Goal: Transaction & Acquisition: Book appointment/travel/reservation

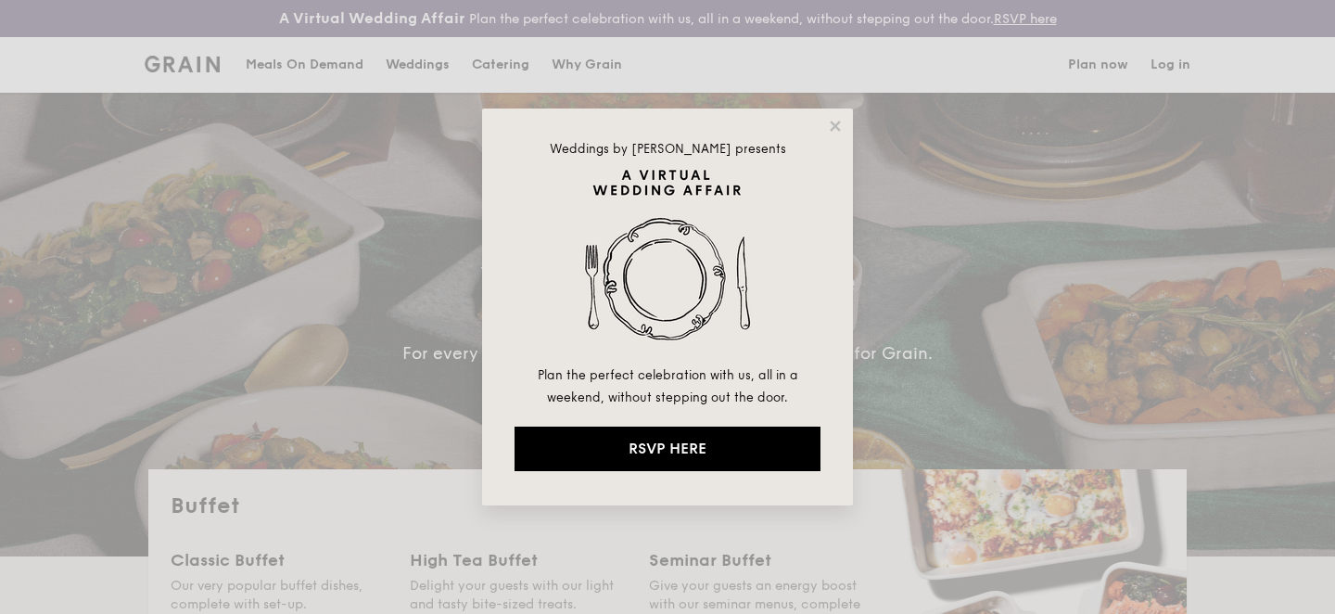
select select
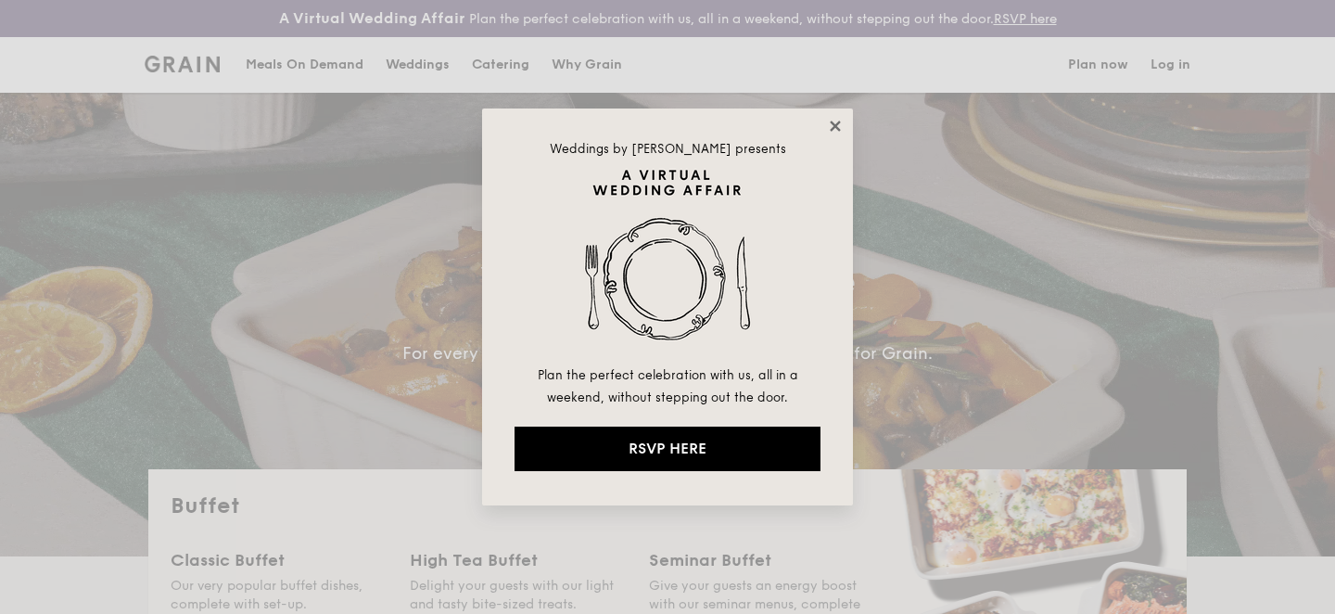
click at [840, 124] on icon at bounding box center [835, 126] width 17 height 17
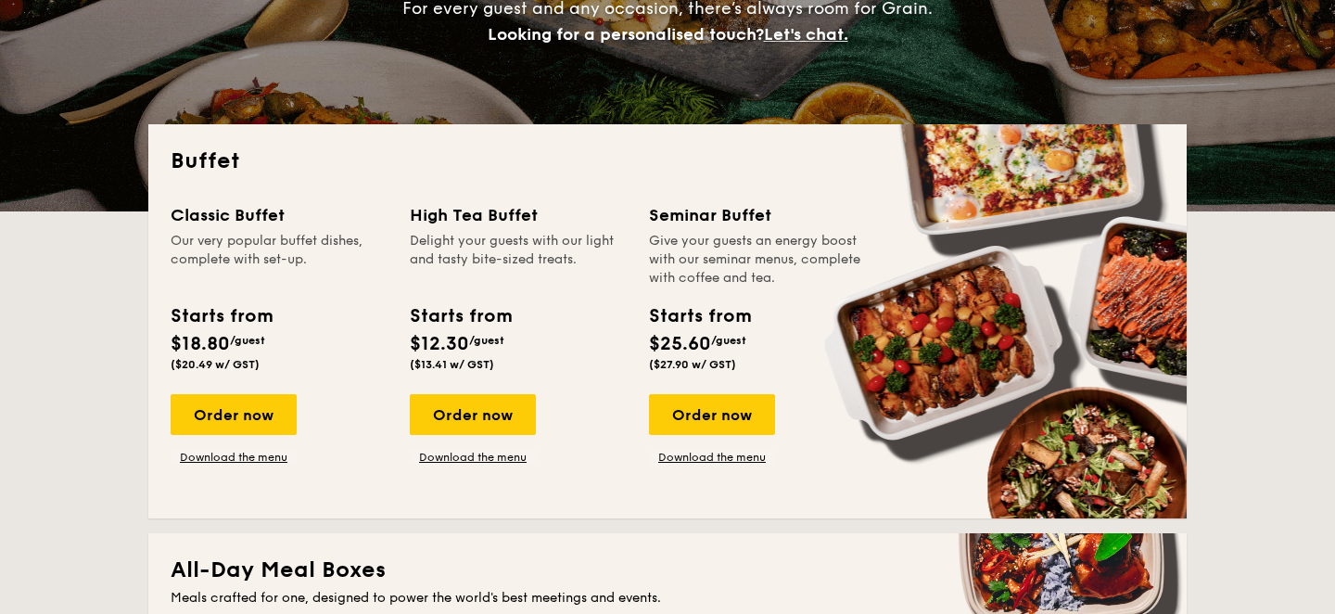
scroll to position [346, 0]
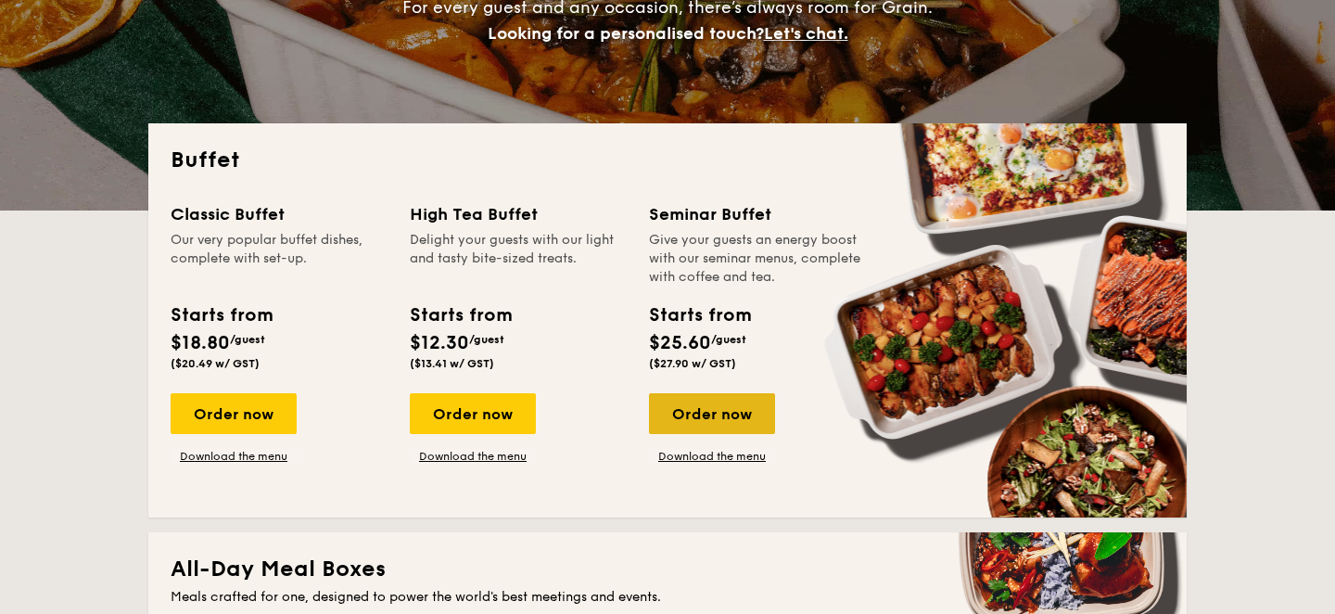
click at [703, 413] on div "Order now" at bounding box center [712, 413] width 126 height 41
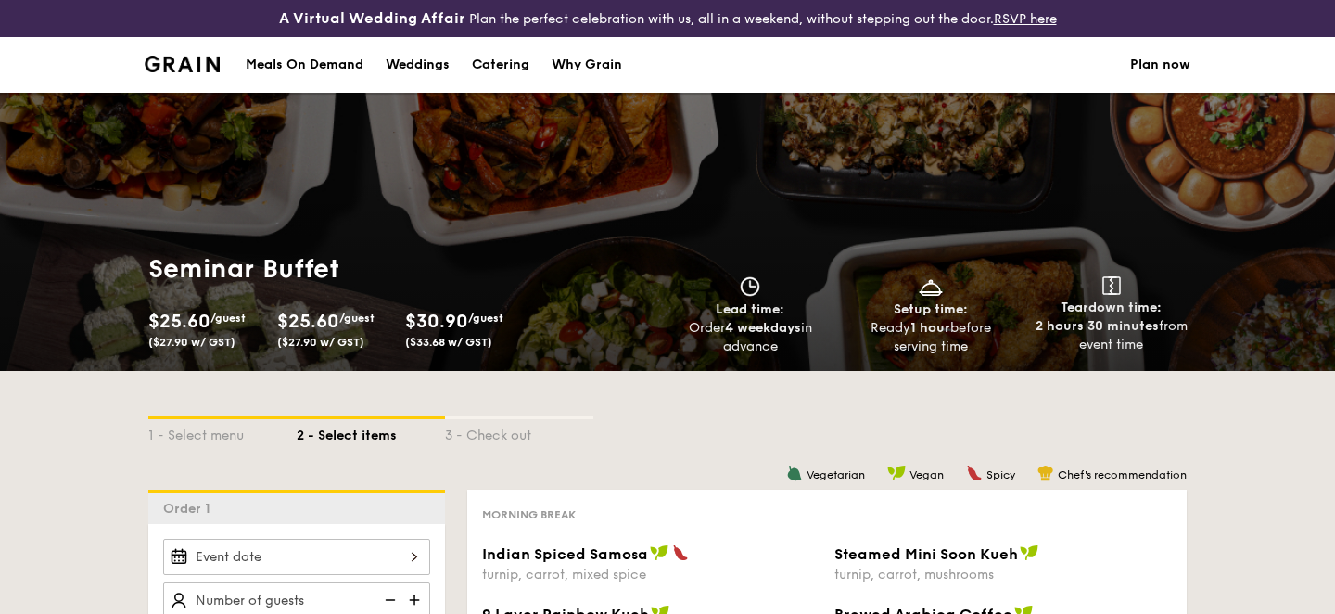
click at [512, 71] on div "Catering" at bounding box center [500, 65] width 57 height 56
select select
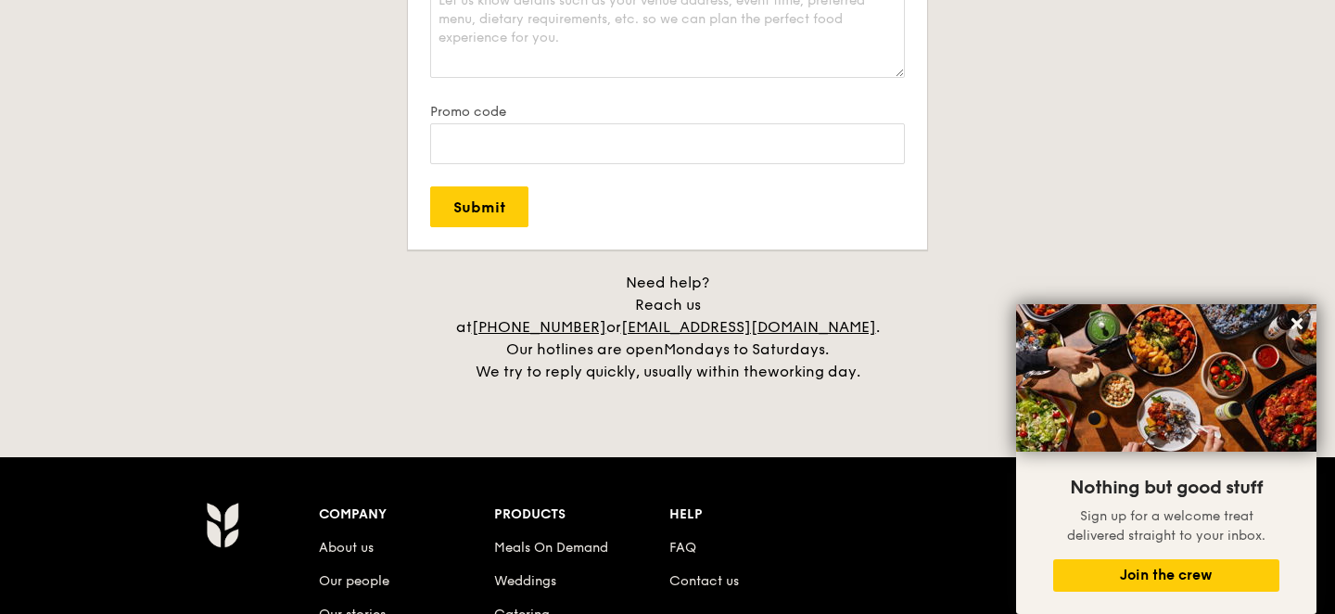
scroll to position [3712, 0]
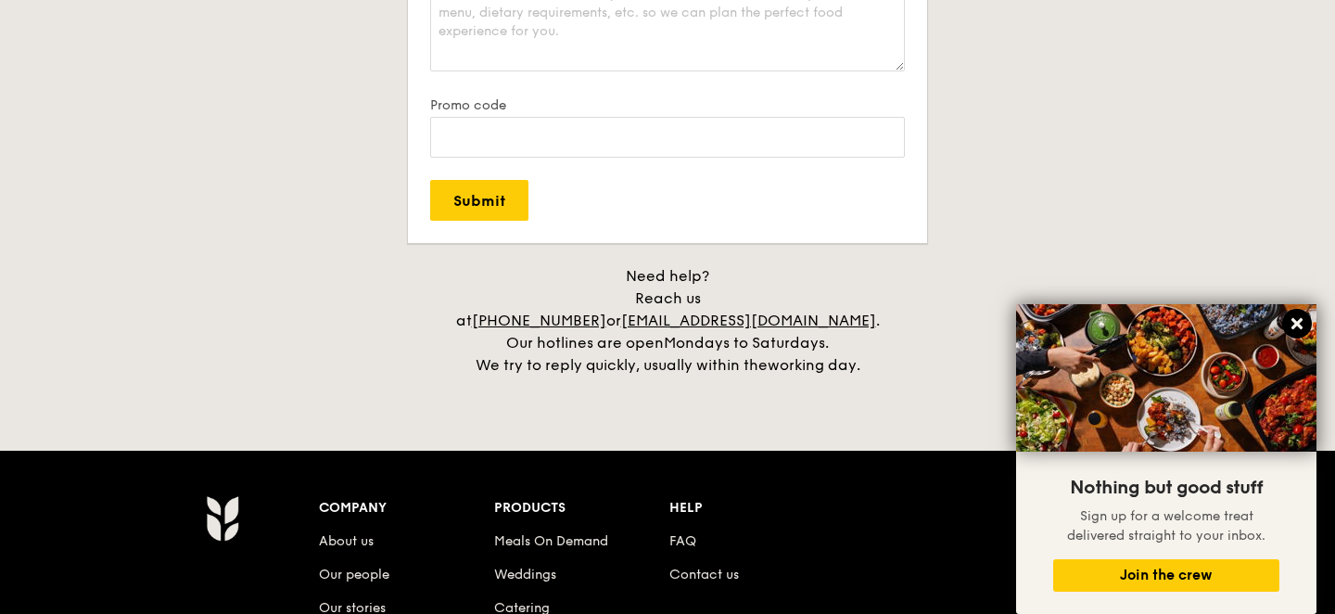
click at [1296, 326] on icon at bounding box center [1296, 323] width 11 height 11
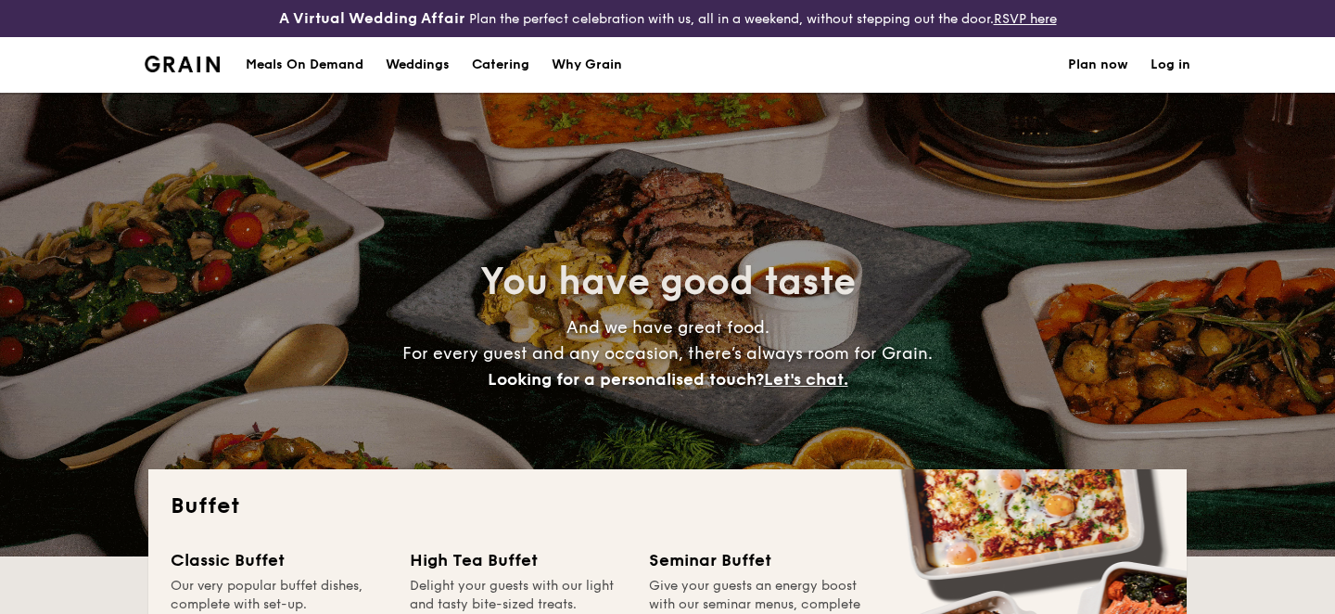
scroll to position [6, 0]
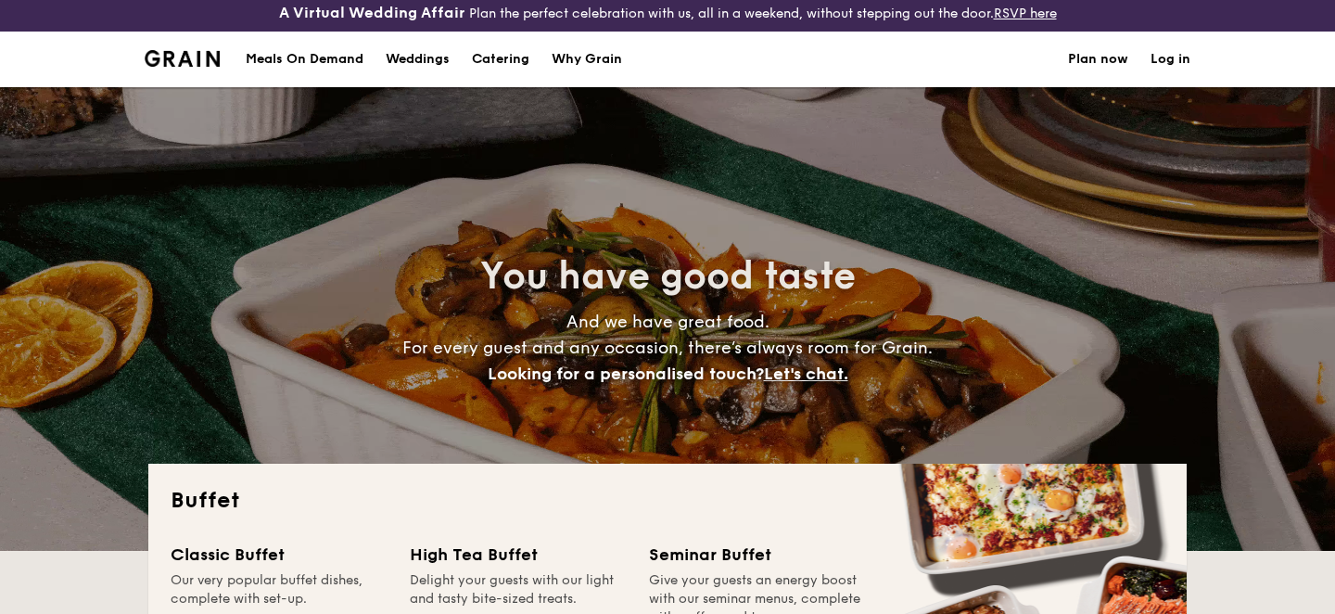
click at [507, 64] on h1 "Catering" at bounding box center [500, 60] width 57 height 56
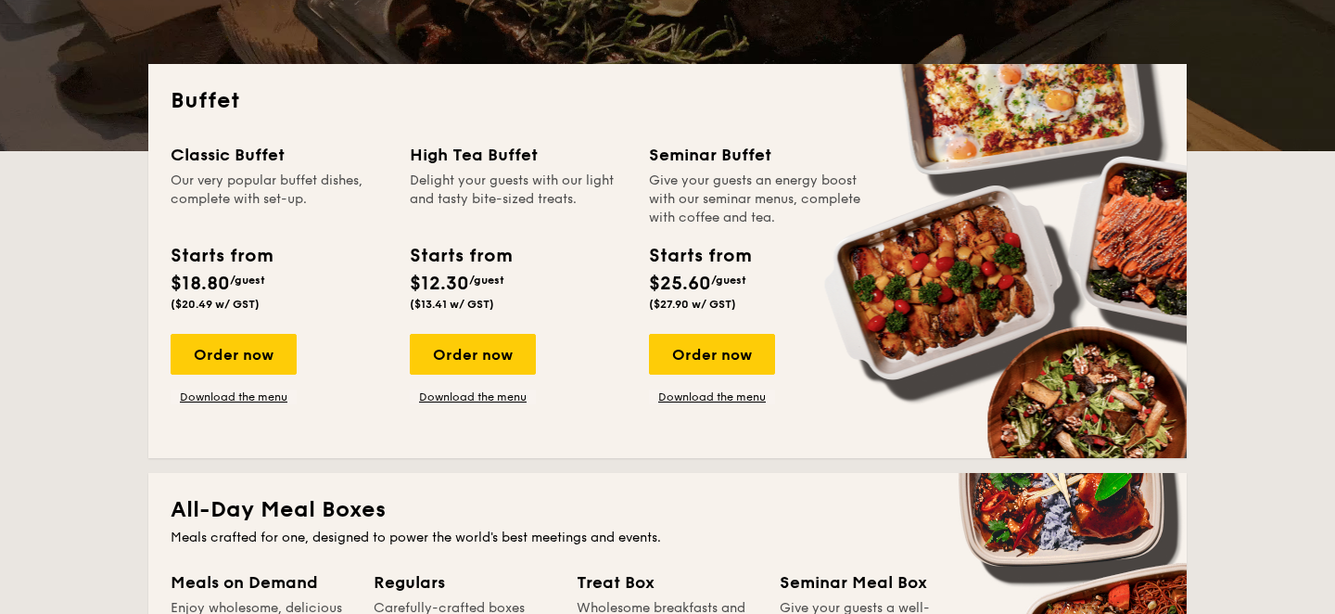
scroll to position [413, 0]
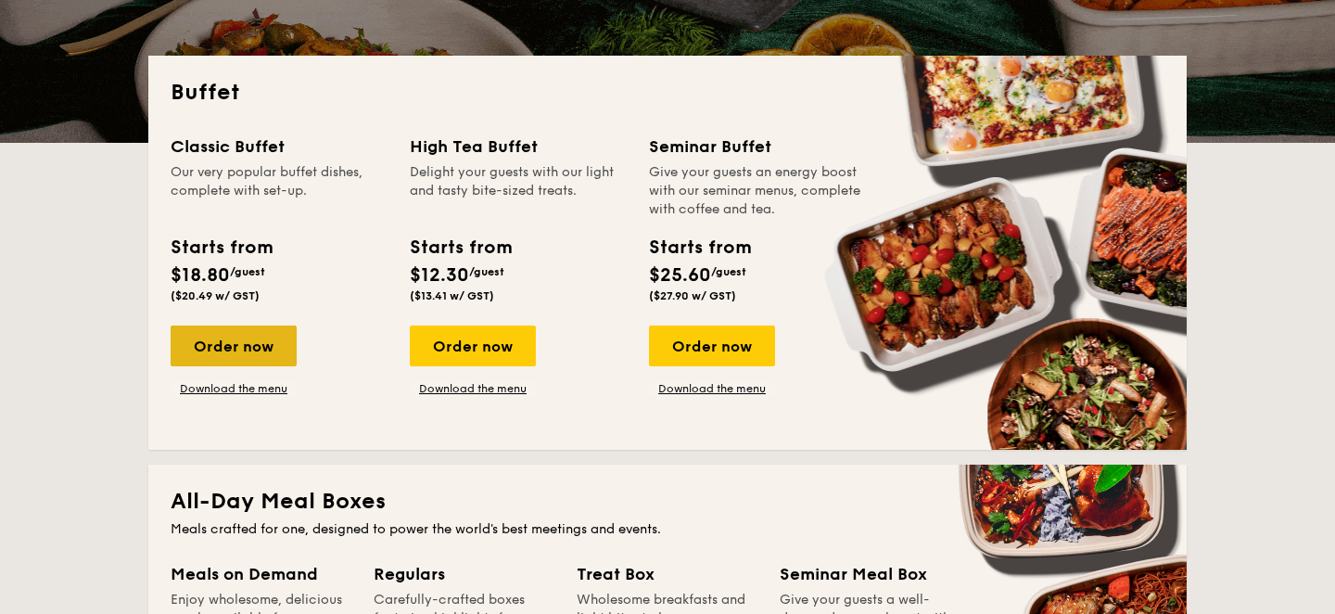
click at [224, 343] on div "Order now" at bounding box center [234, 345] width 126 height 41
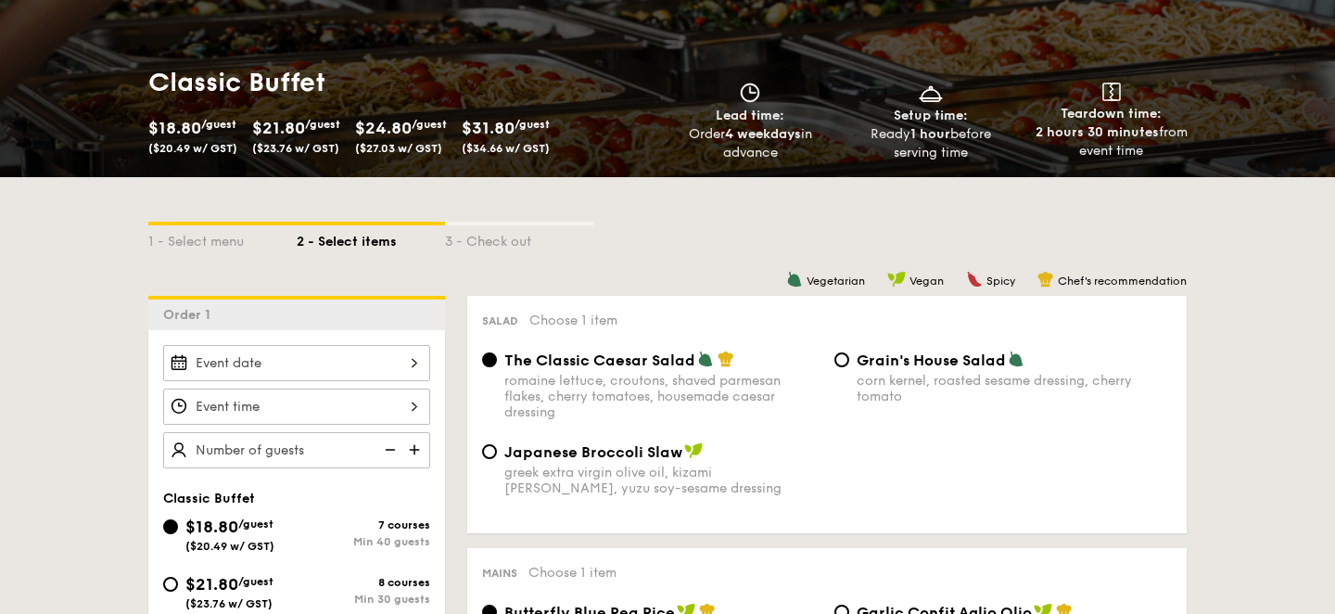
scroll to position [252, 0]
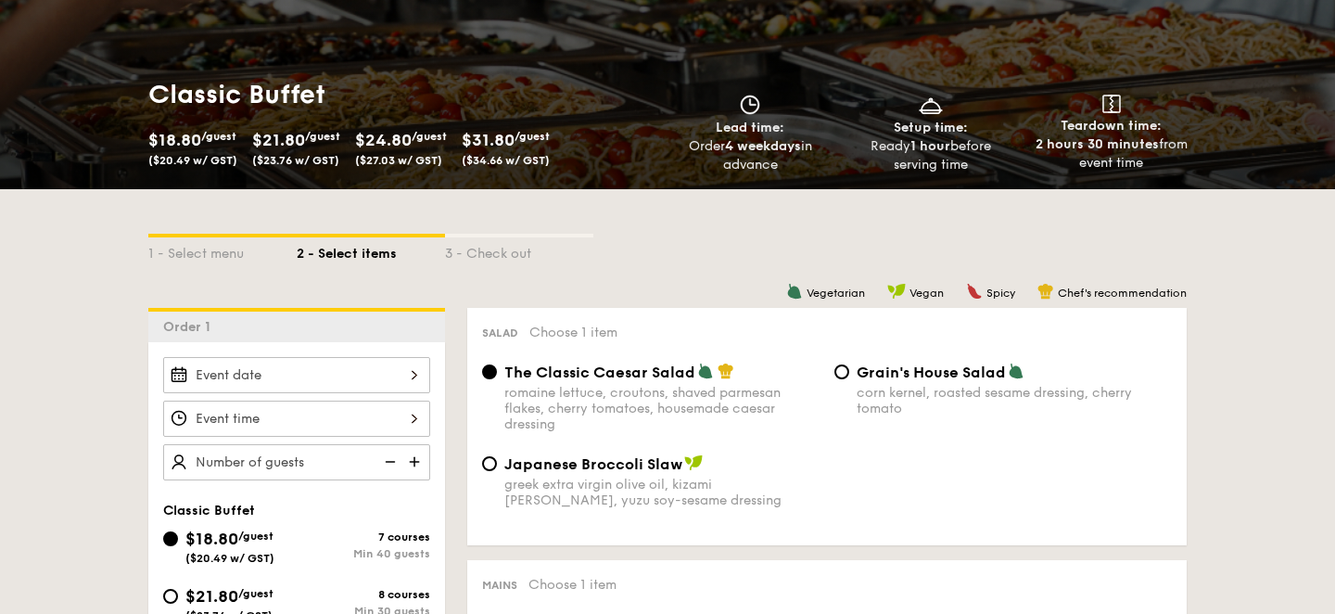
click at [388, 147] on span "$24.80" at bounding box center [383, 140] width 57 height 20
click at [412, 144] on span "$24.80" at bounding box center [383, 140] width 57 height 20
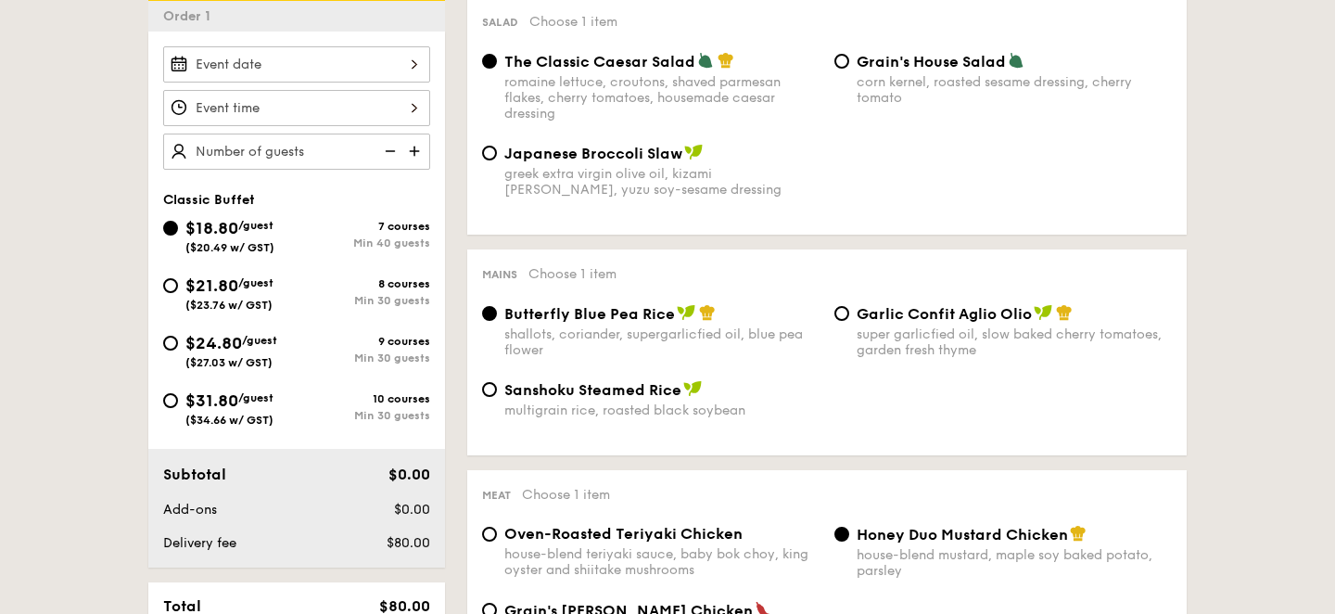
scroll to position [567, 0]
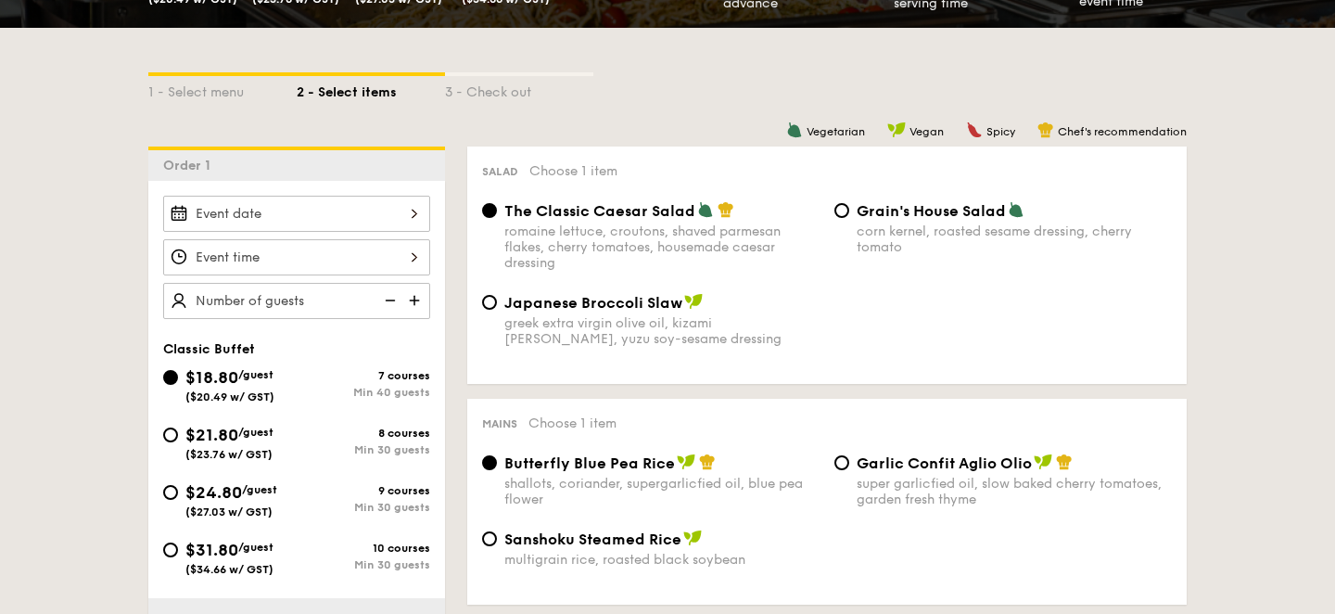
select select
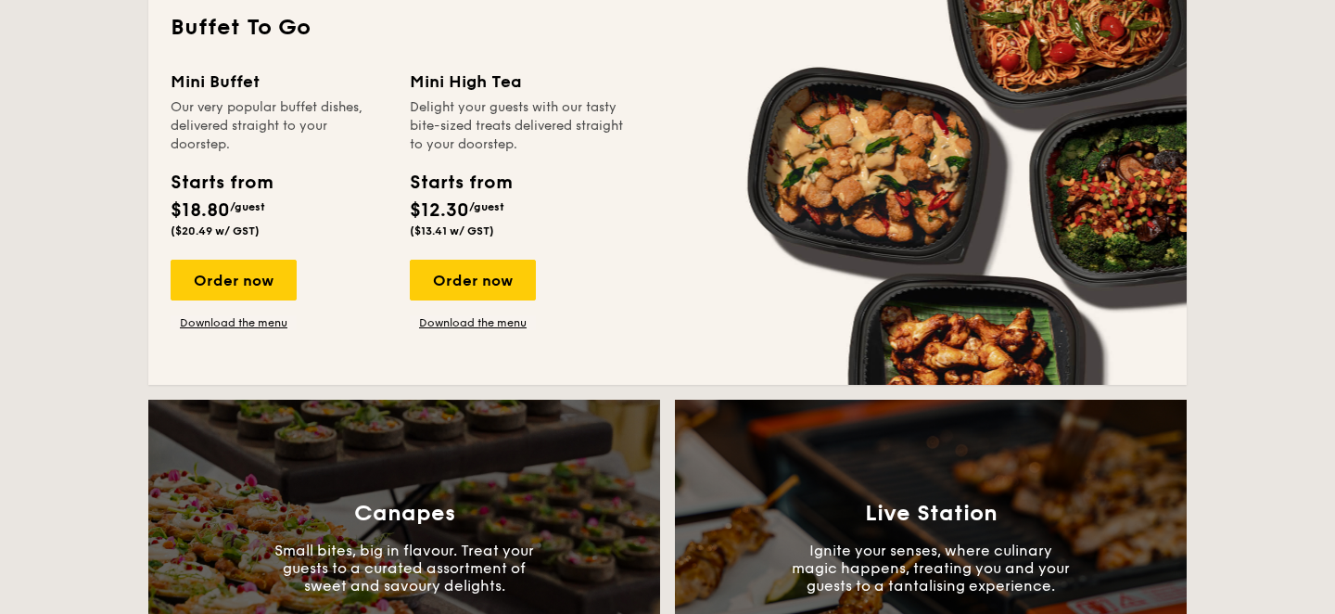
scroll to position [1300, 0]
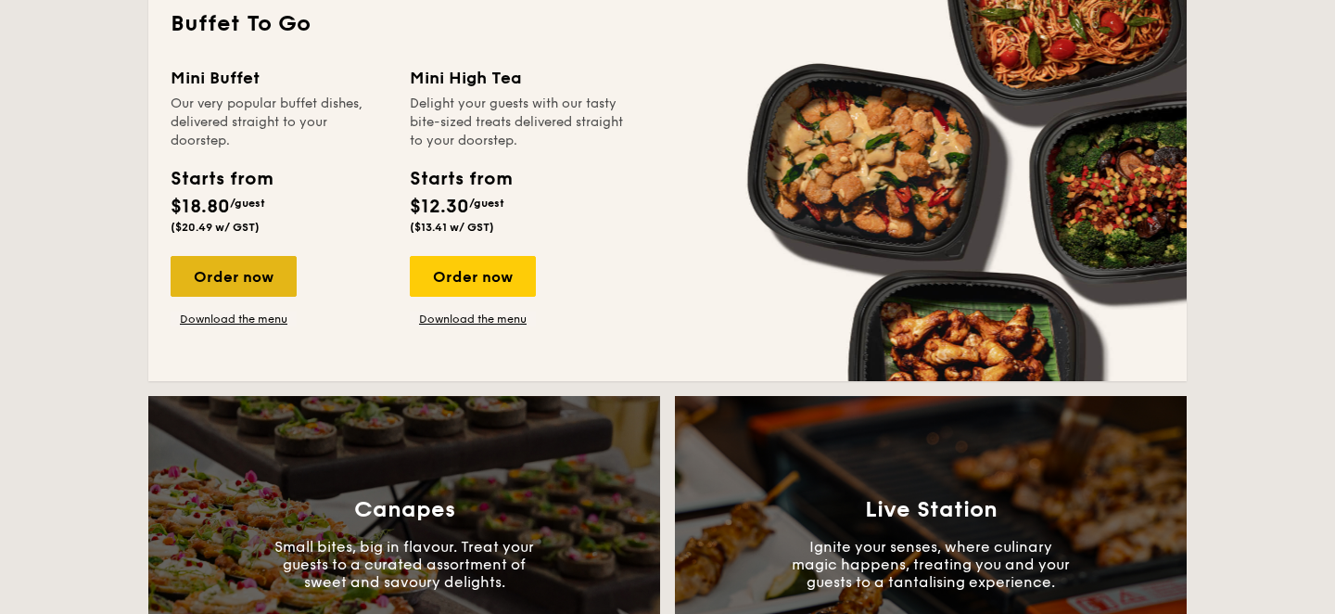
click at [274, 285] on div "Order now" at bounding box center [234, 276] width 126 height 41
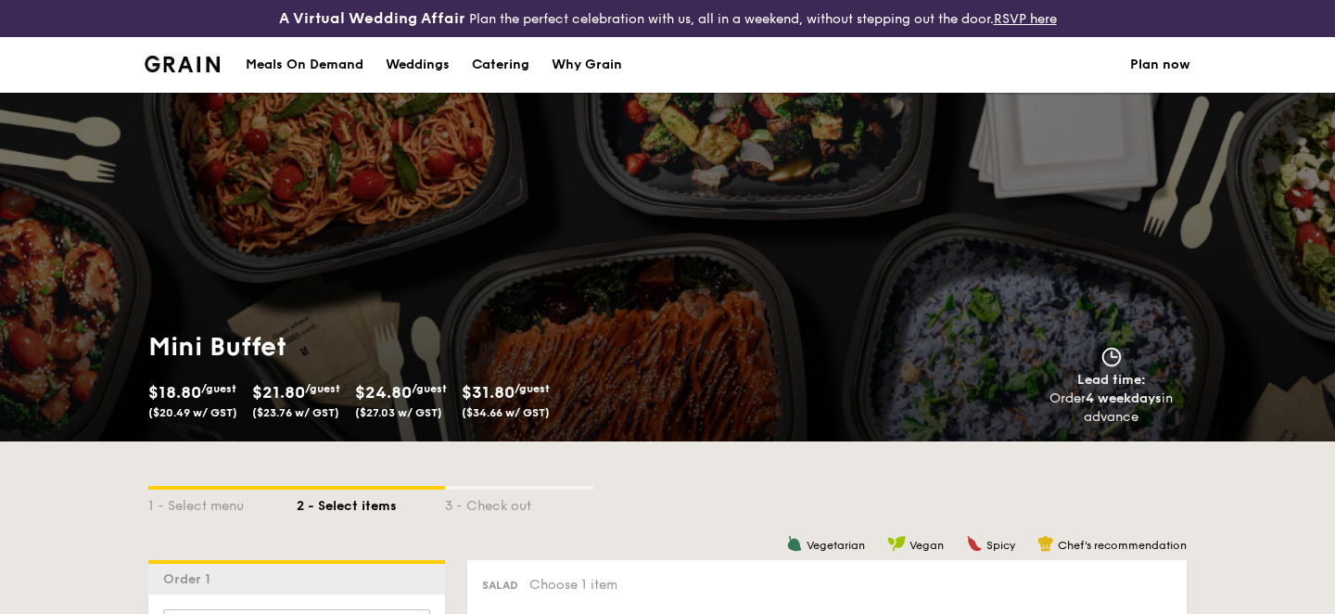
click at [507, 69] on div "Catering" at bounding box center [500, 65] width 57 height 56
select select
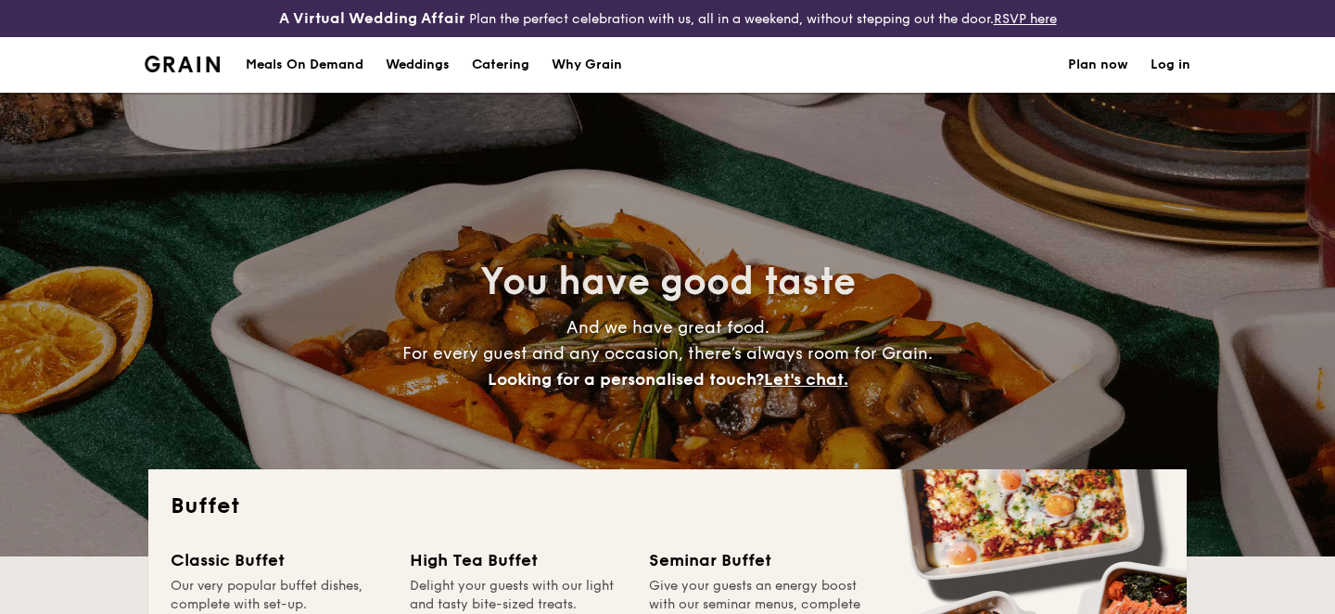
click at [286, 59] on div "Meals On Demand" at bounding box center [305, 65] width 118 height 56
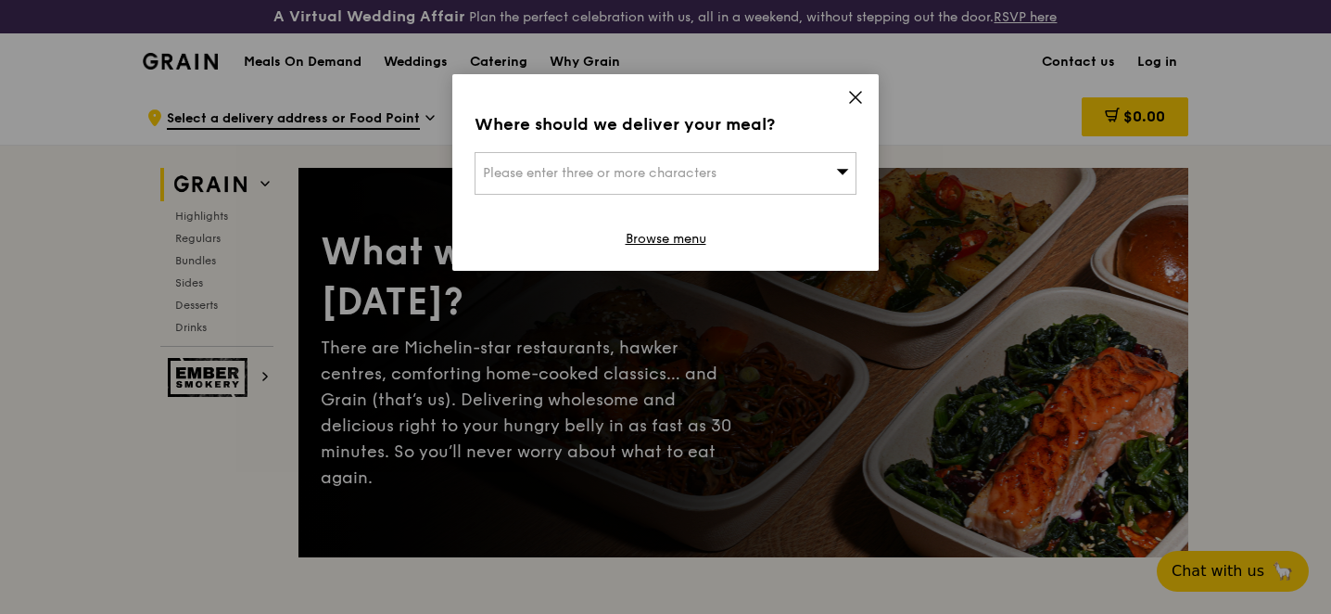
click at [844, 98] on div "Where should we deliver your meal? Please enter three or more characters Browse…" at bounding box center [665, 172] width 426 height 197
click at [845, 94] on div "Where should we deliver your meal? Please enter three or more characters Browse…" at bounding box center [665, 172] width 426 height 197
click at [847, 94] on icon at bounding box center [855, 97] width 17 height 17
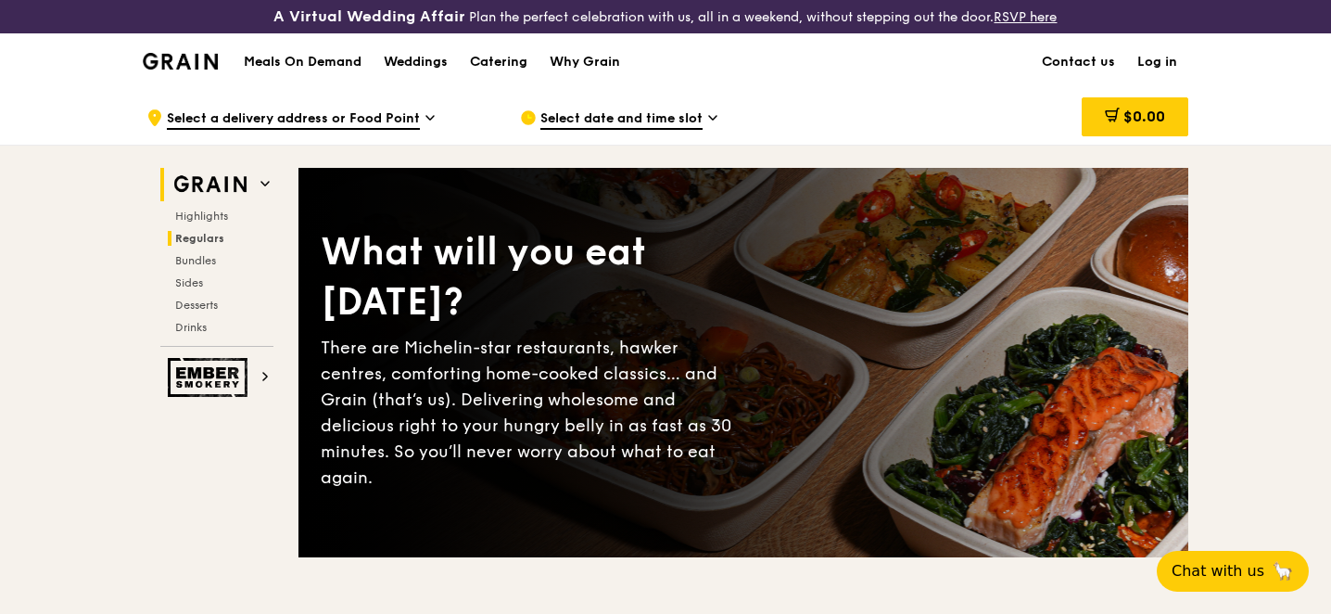
click at [197, 235] on span "Regulars" at bounding box center [199, 238] width 49 height 13
click at [505, 66] on div "Catering" at bounding box center [498, 62] width 57 height 56
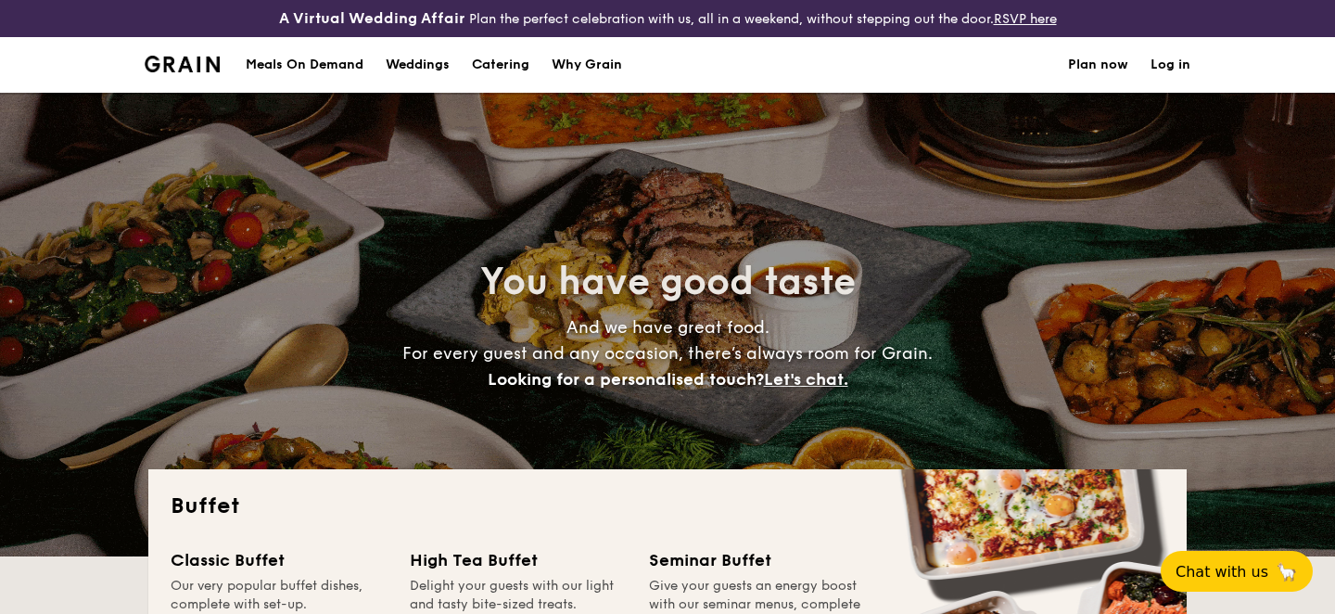
select select
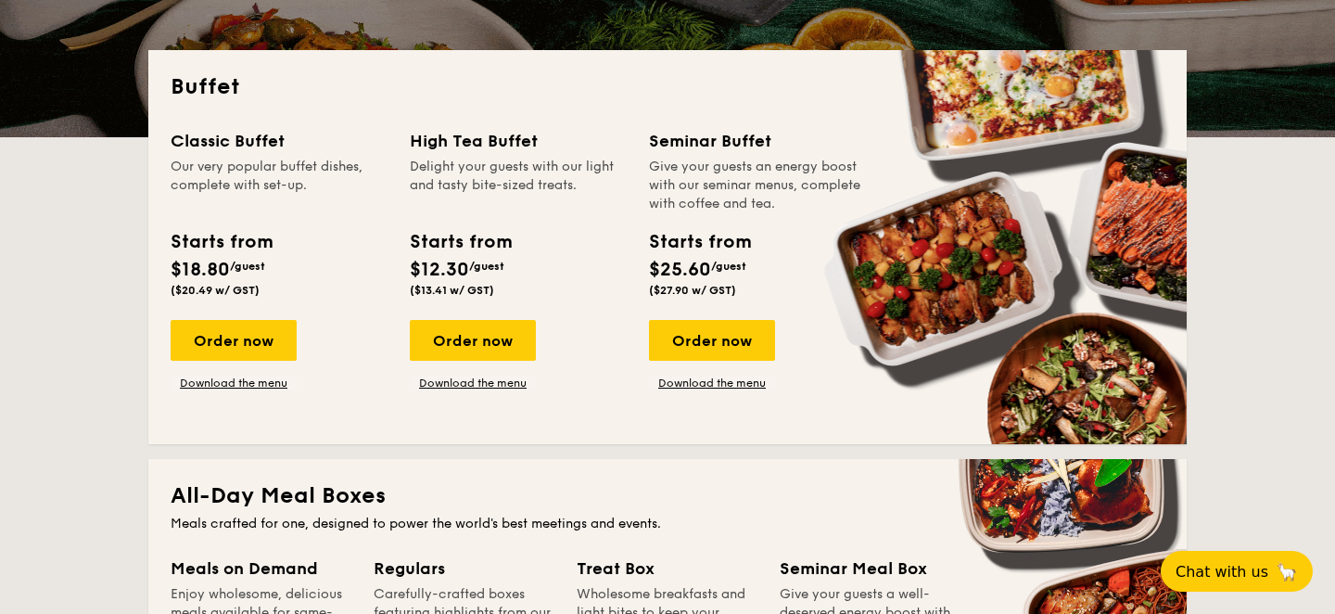
scroll to position [479, 0]
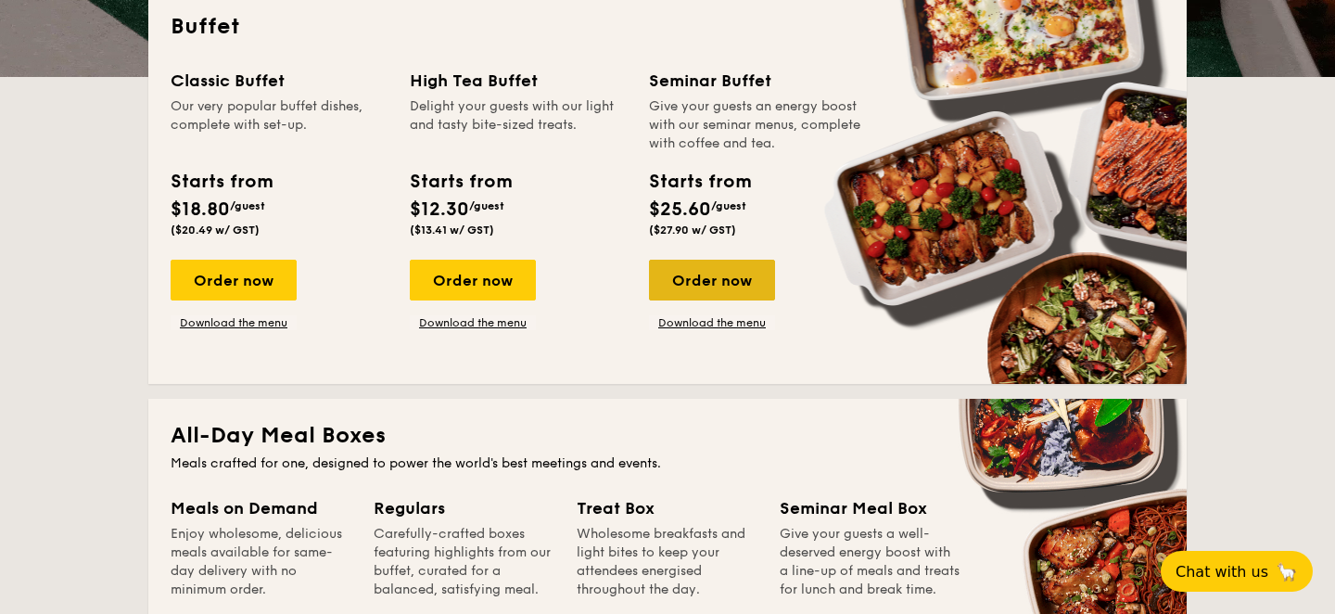
click at [726, 279] on div "Order now" at bounding box center [712, 280] width 126 height 41
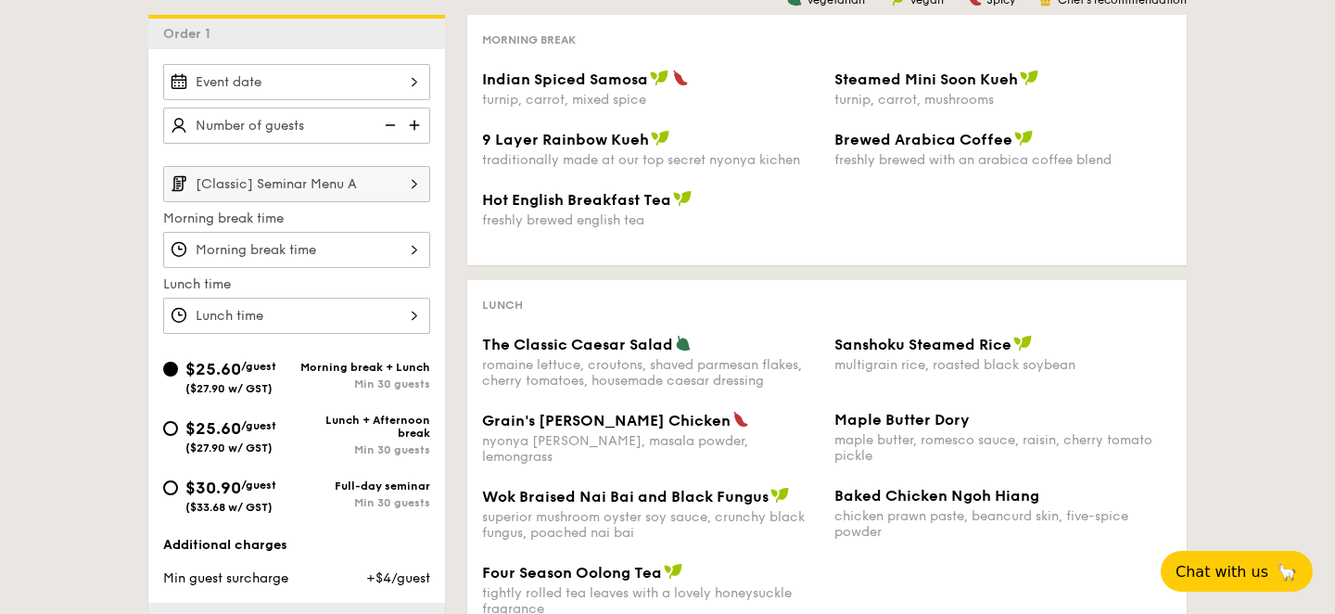
scroll to position [402, 0]
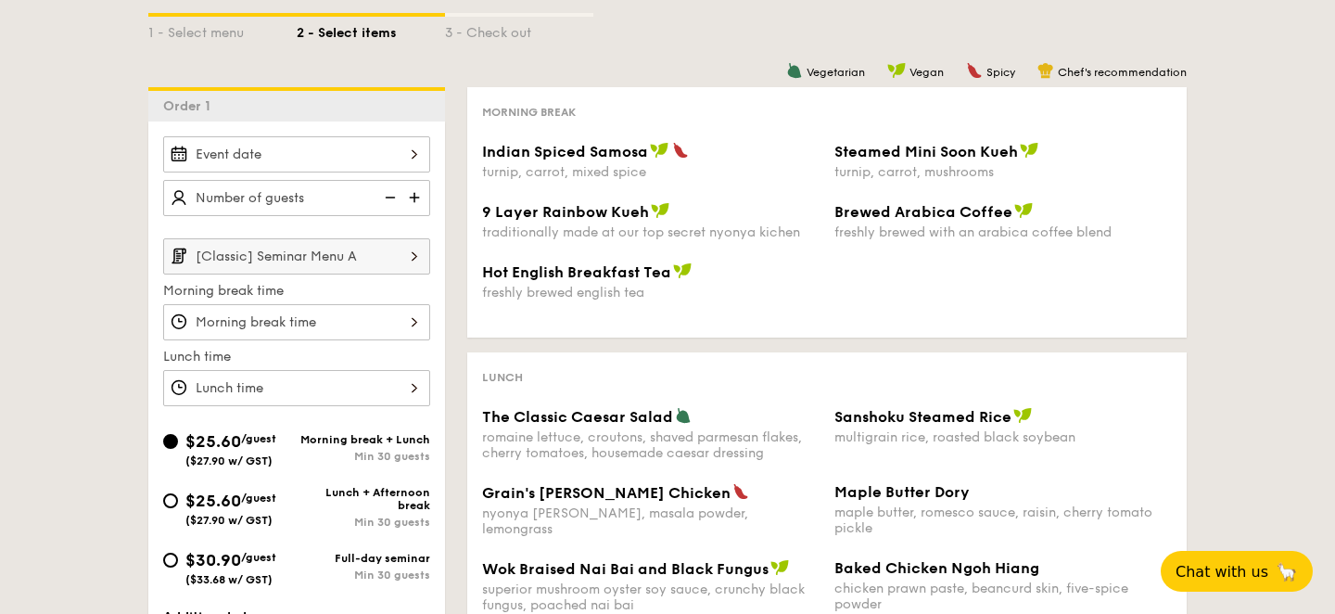
click at [352, 258] on input "[Classic] Seminar Menu A" at bounding box center [296, 256] width 267 height 36
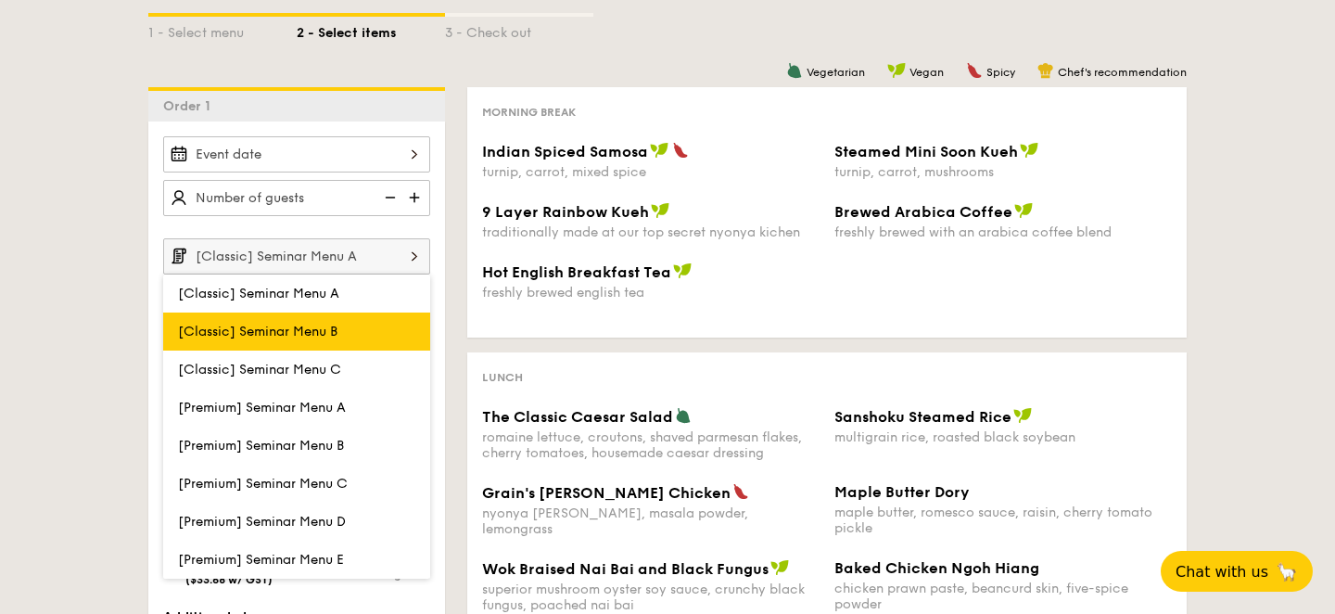
click at [333, 328] on span "[Classic] Seminar Menu B" at bounding box center [257, 332] width 159 height 16
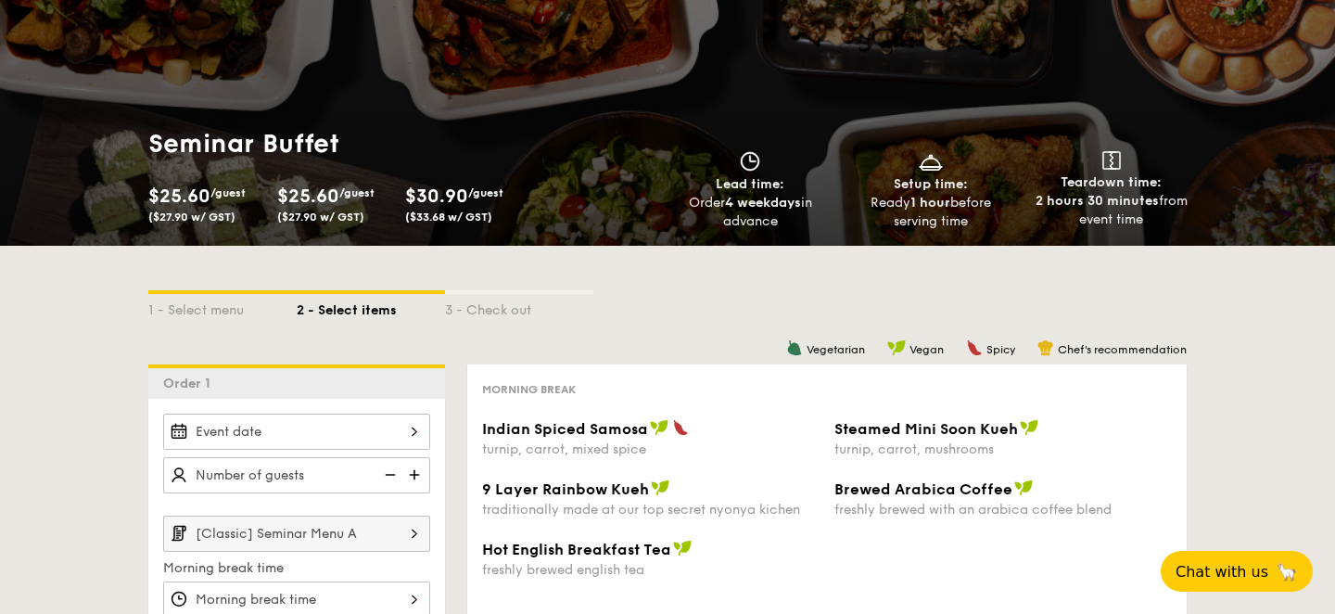
scroll to position [0, 0]
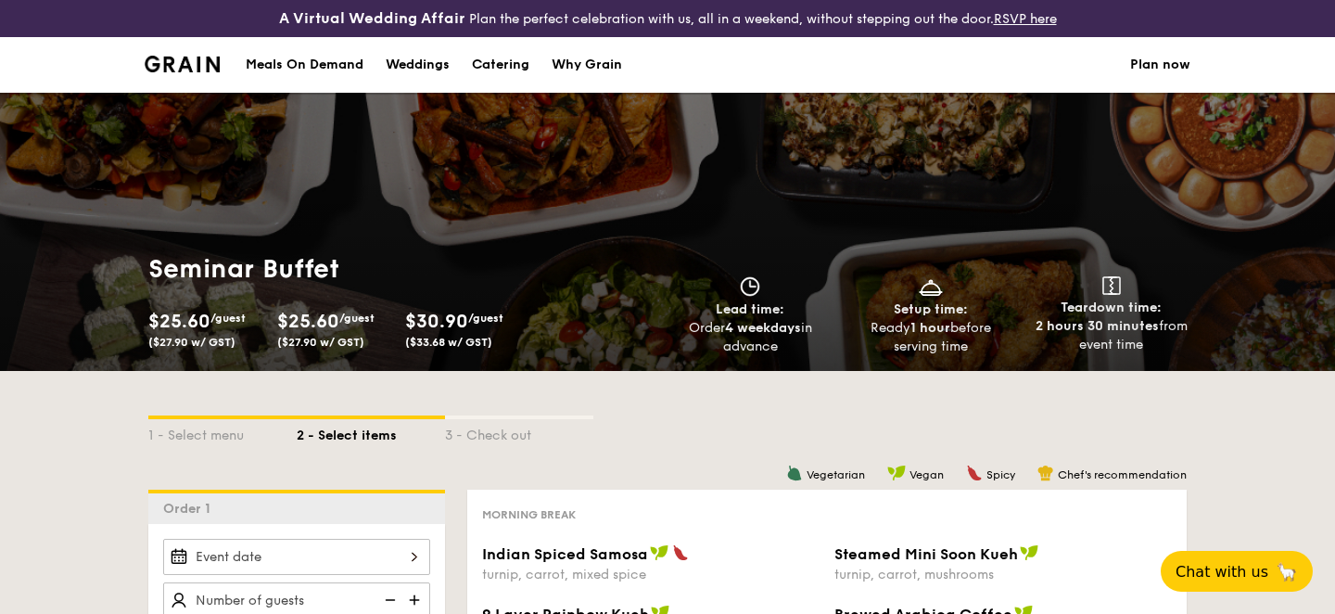
scroll to position [516, 0]
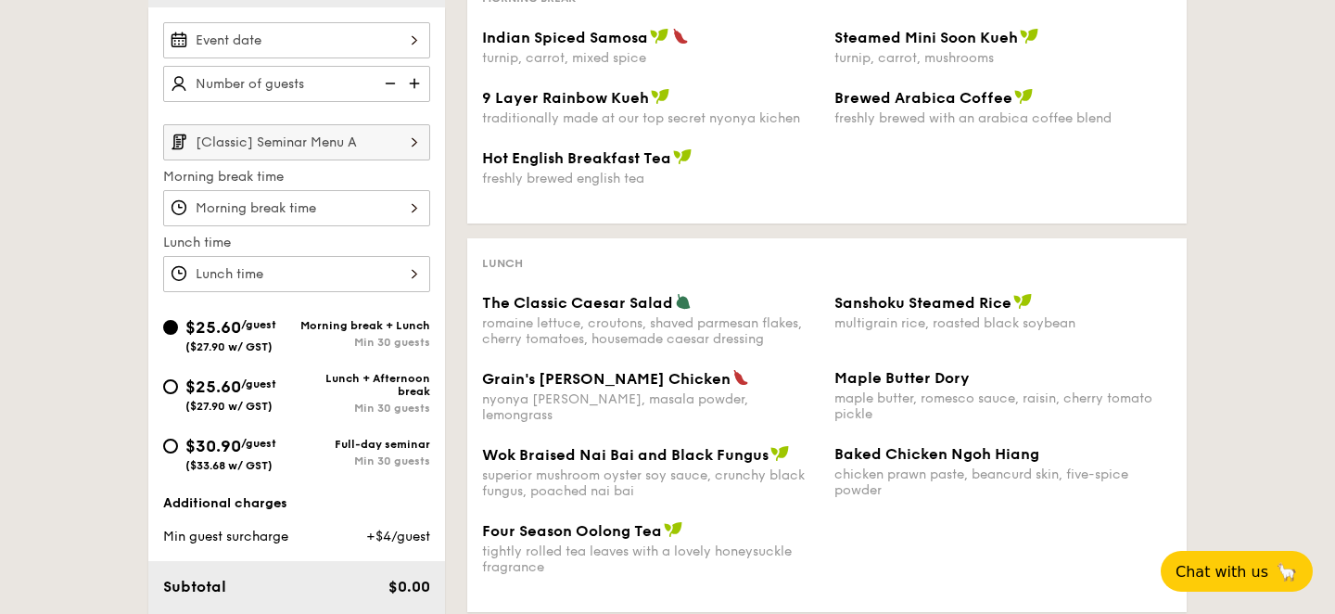
select select
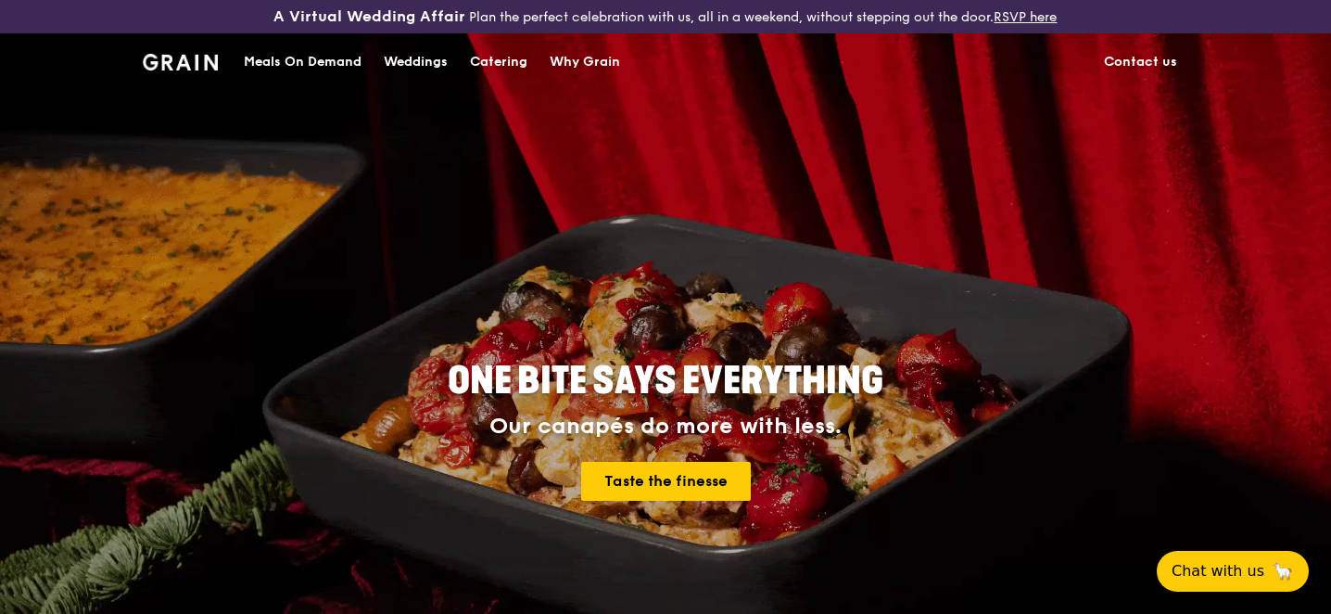
click at [493, 61] on div "Catering" at bounding box center [498, 62] width 57 height 56
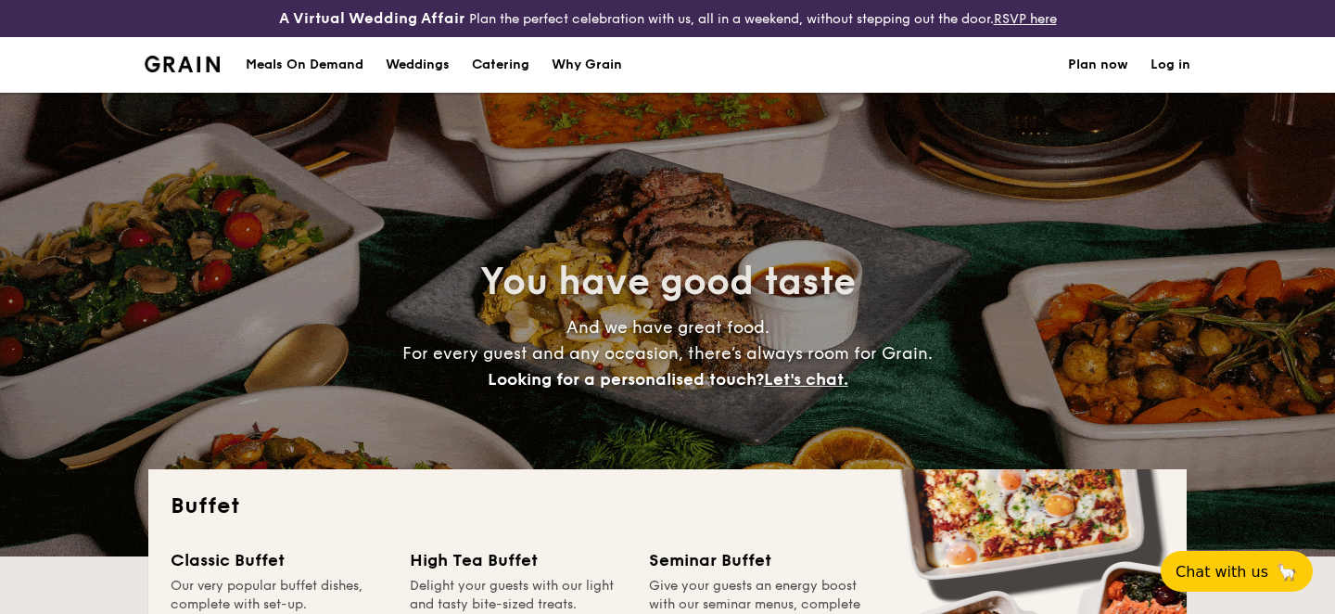
select select
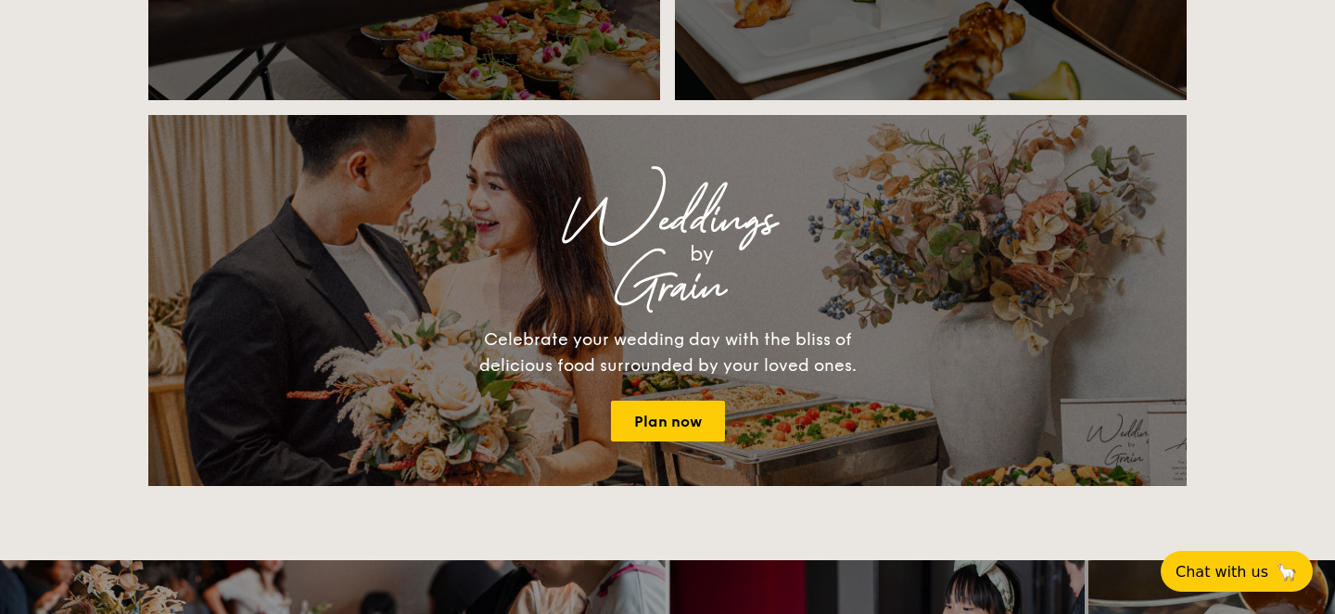
scroll to position [1991, 0]
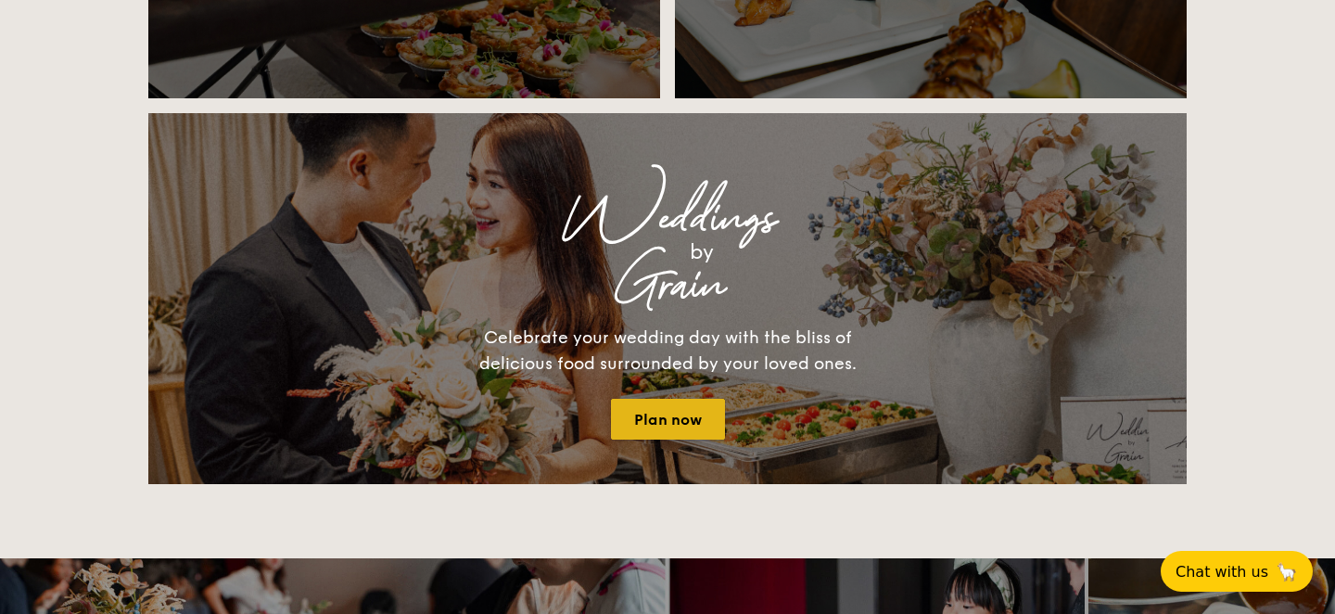
click at [681, 419] on link "Plan now" at bounding box center [668, 419] width 114 height 41
